Goal: Navigation & Orientation: Find specific page/section

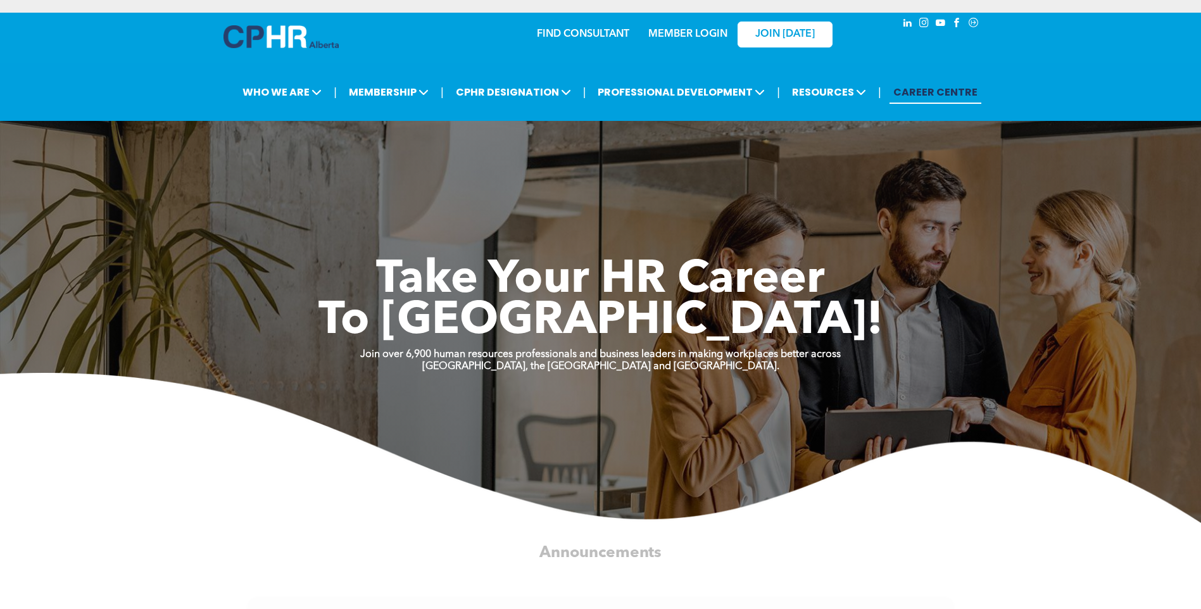
click at [698, 34] on link "MEMBER LOGIN" at bounding box center [687, 34] width 79 height 10
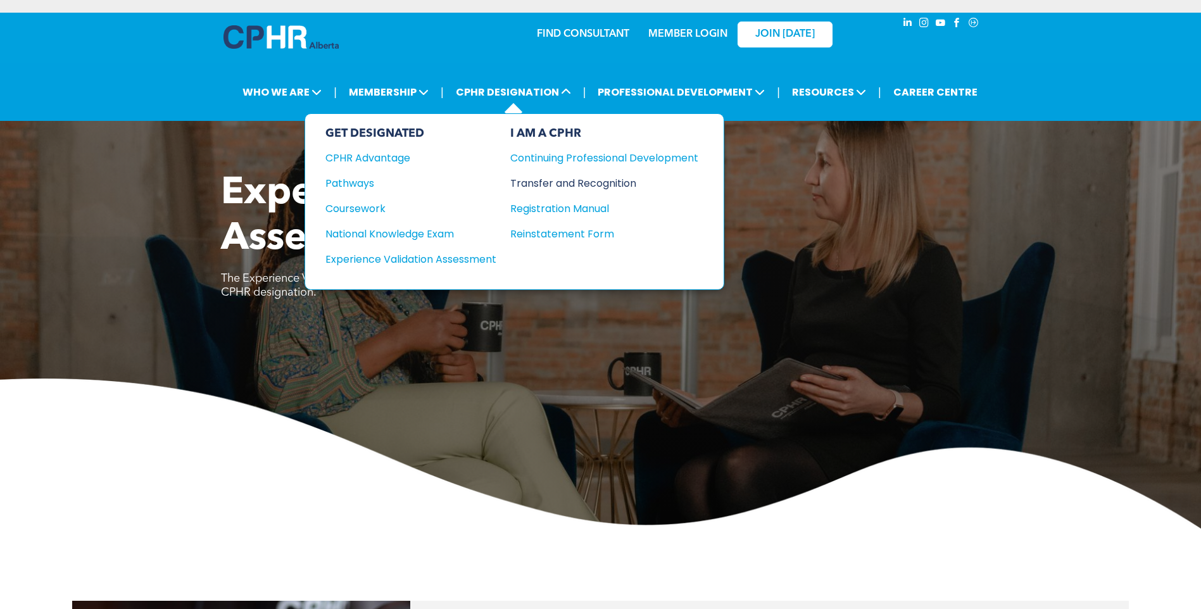
click at [539, 181] on div "Transfer and Recognition" at bounding box center [594, 183] width 169 height 16
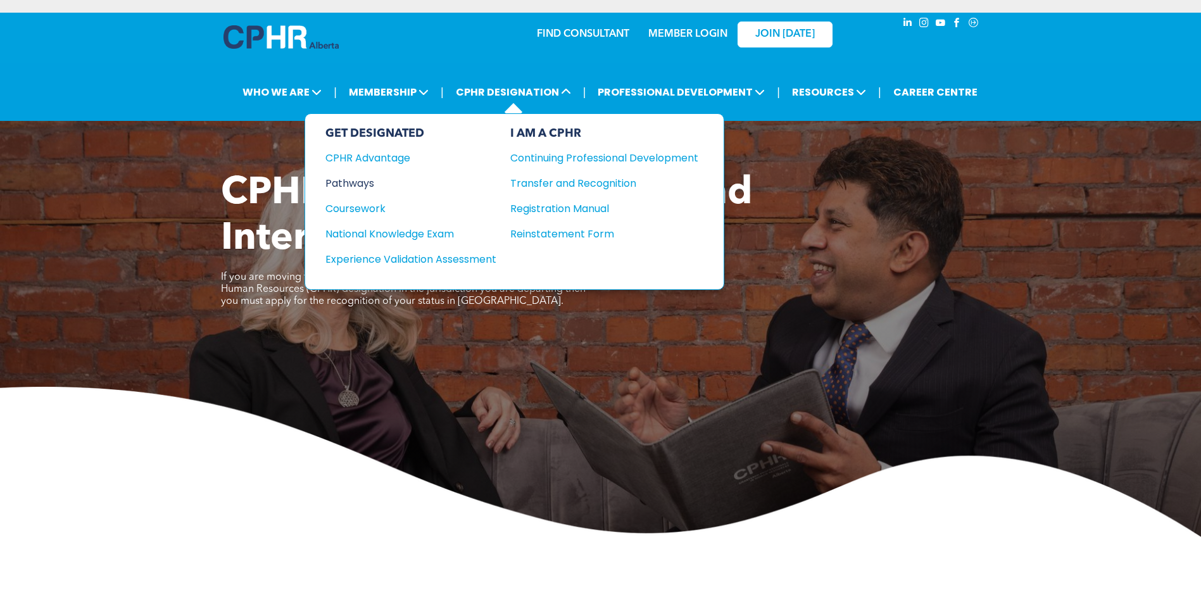
click at [355, 187] on div "Pathways" at bounding box center [402, 183] width 154 height 16
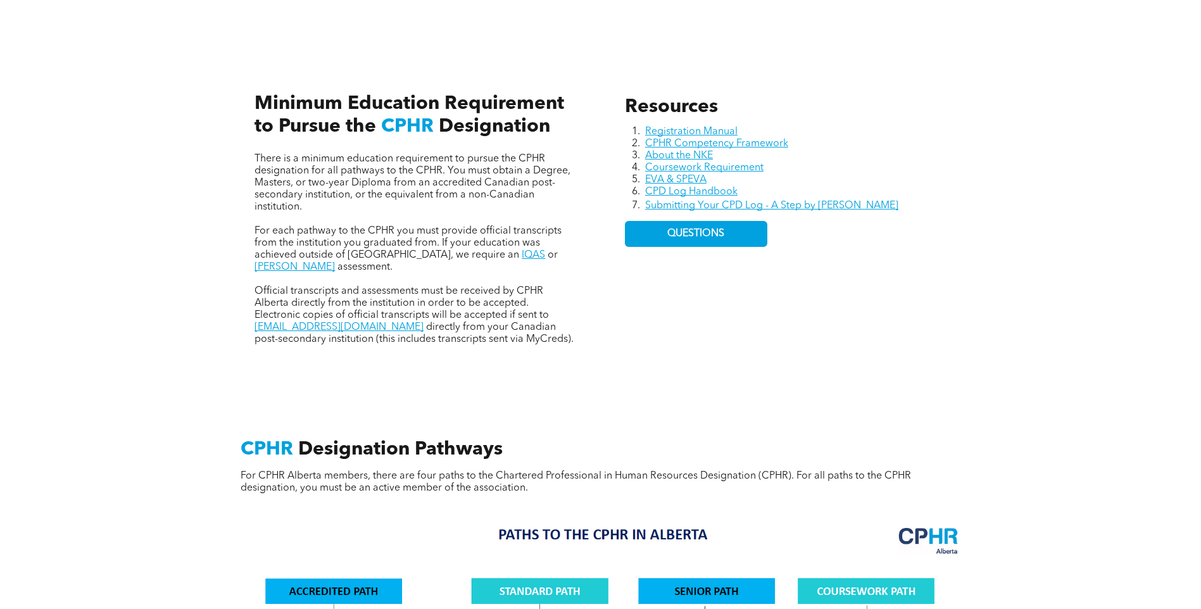
scroll to position [253, 0]
